Goal: Navigation & Orientation: Find specific page/section

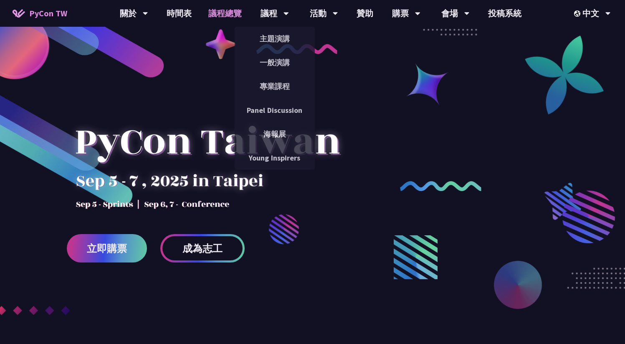
click at [222, 23] on link "議程總覽" at bounding box center [225, 13] width 50 height 27
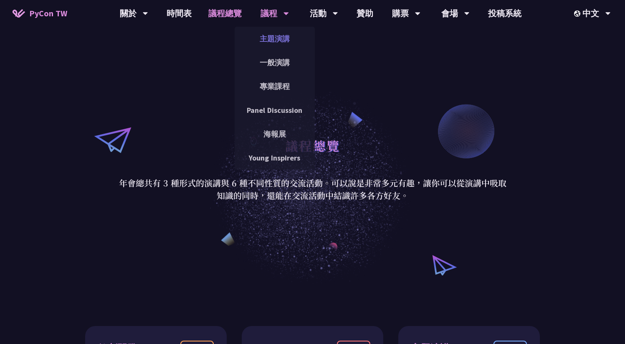
click at [273, 44] on link "主題演講" at bounding box center [275, 39] width 80 height 20
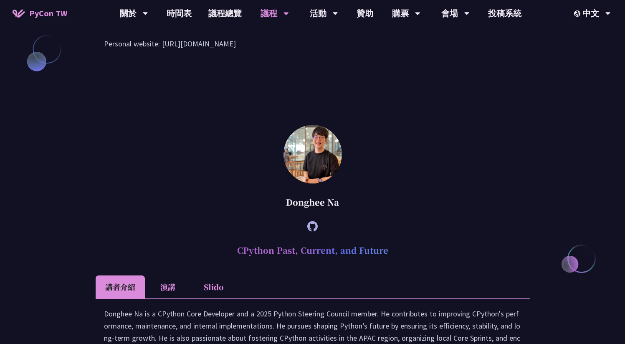
scroll to position [1035, 0]
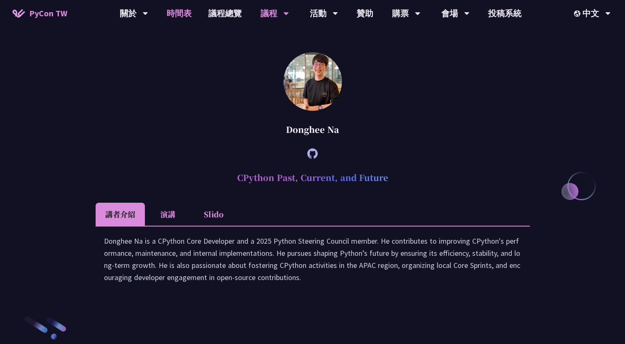
click at [181, 13] on link "時間表" at bounding box center [179, 13] width 42 height 27
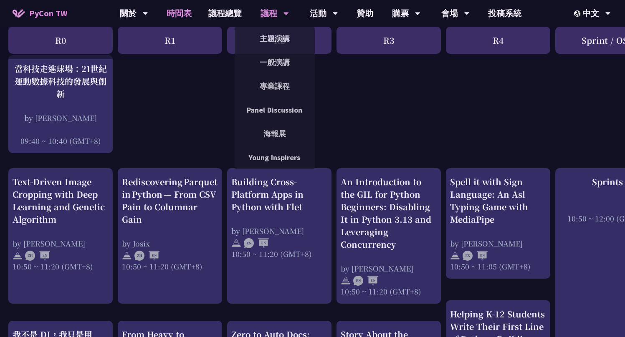
scroll to position [248, 0]
